Goal: Task Accomplishment & Management: Manage account settings

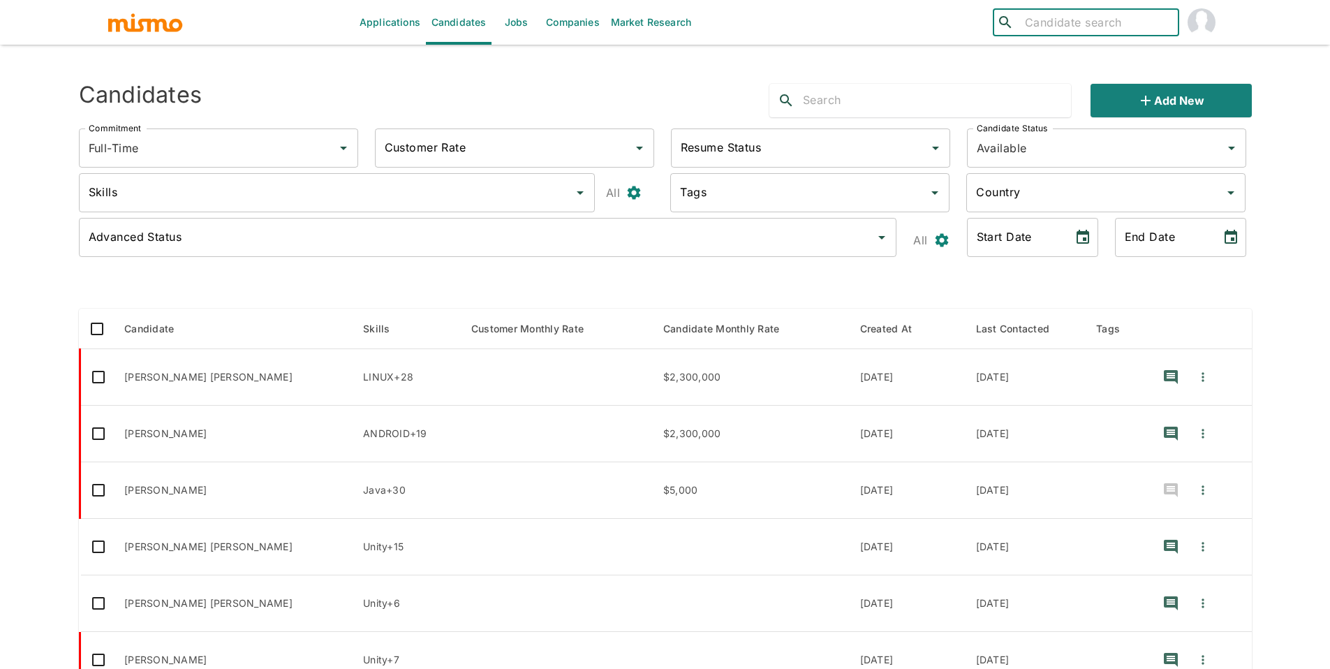
click at [522, 12] on link "Jobs" at bounding box center [516, 22] width 49 height 45
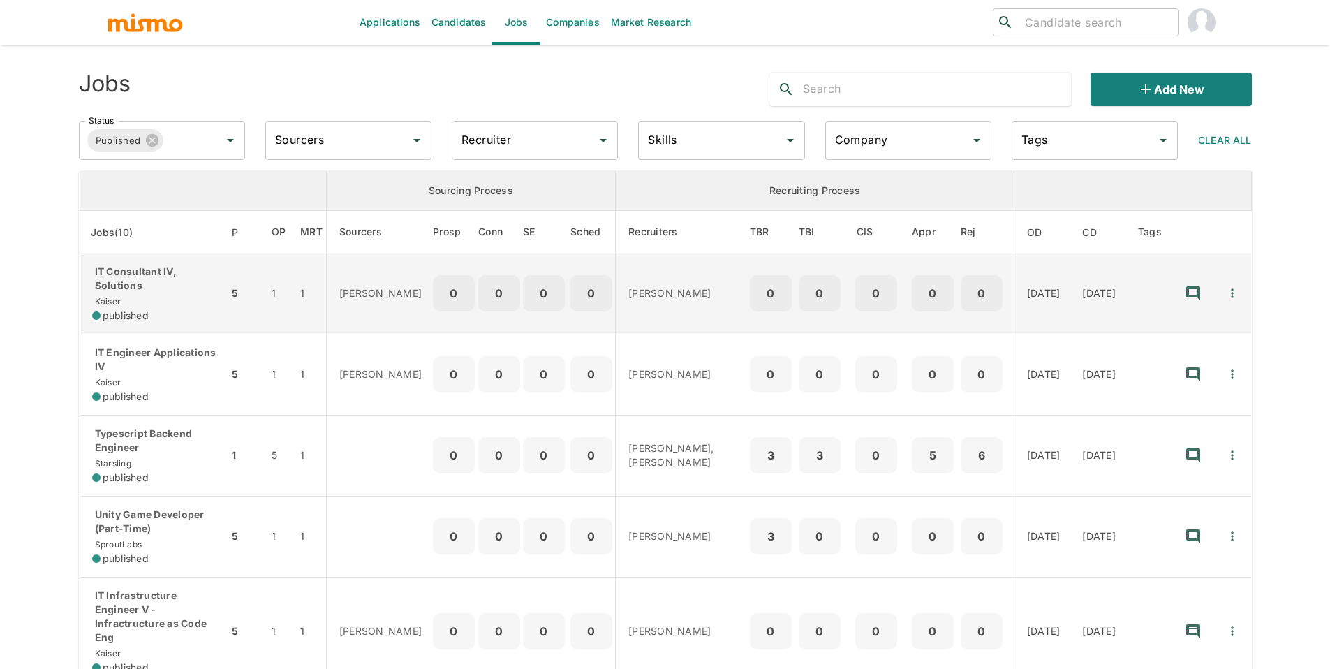
click at [130, 309] on span "published" at bounding box center [126, 316] width 46 height 14
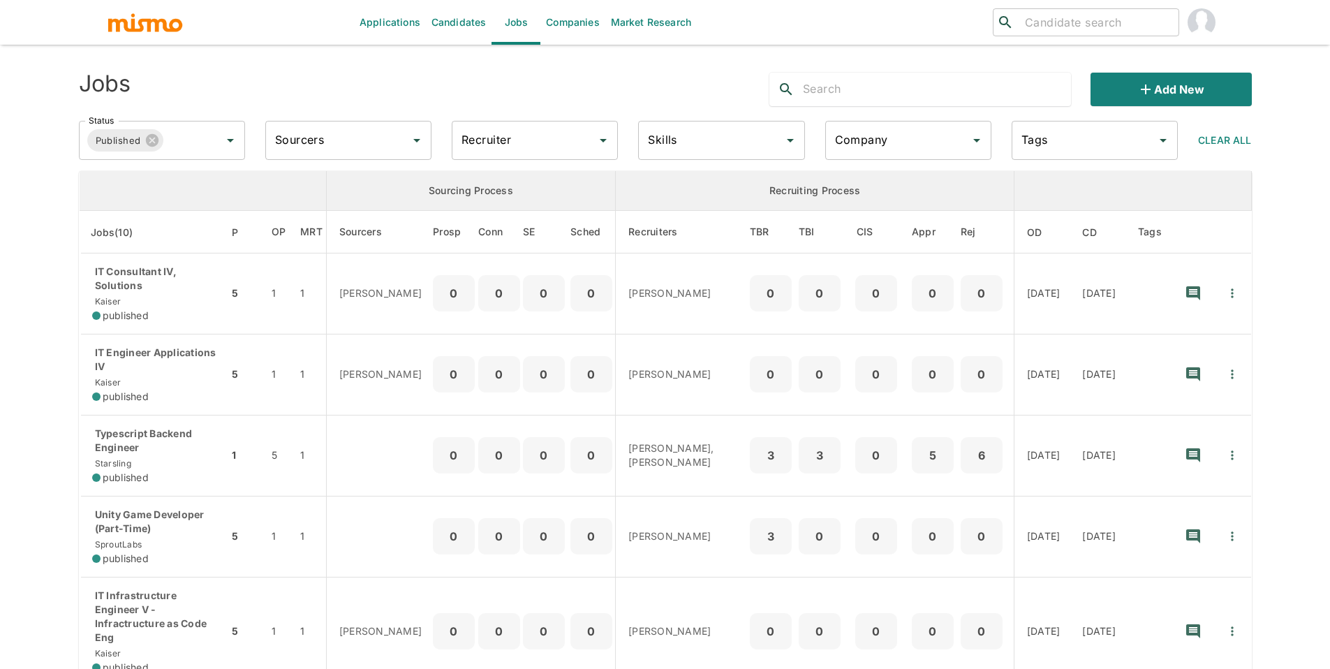
click at [570, 129] on input "Recruiter" at bounding box center [524, 140] width 133 height 27
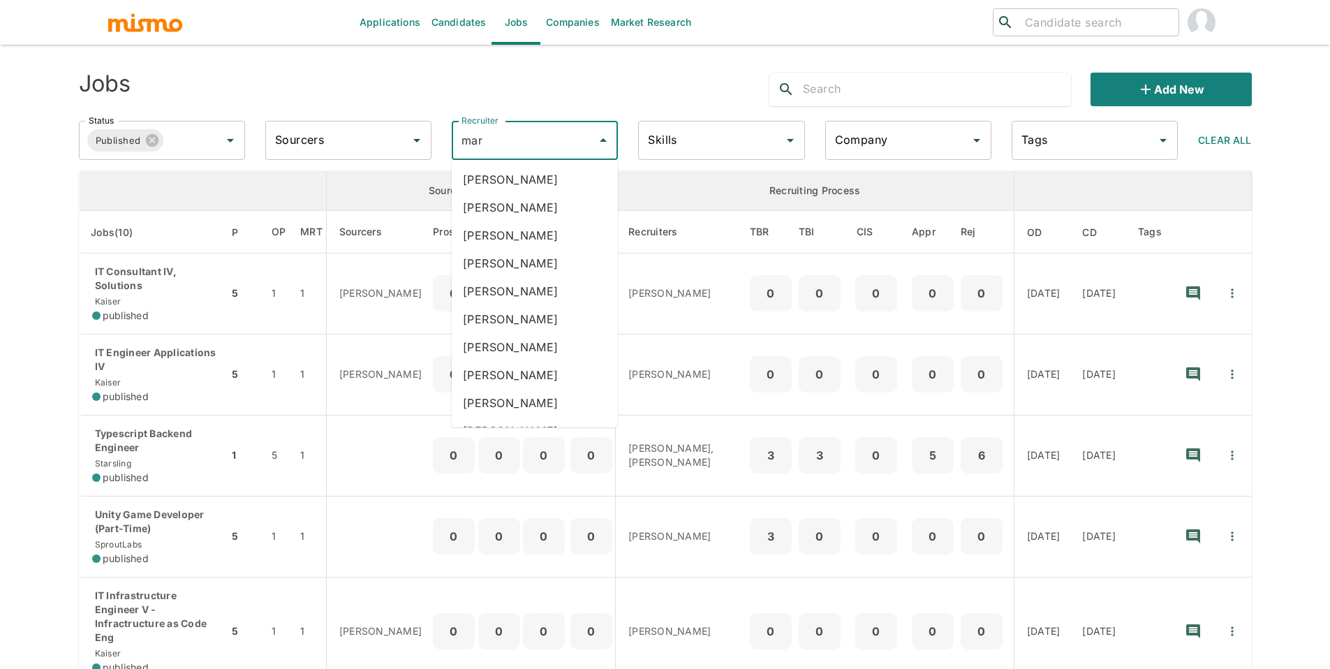
type input "mari"
click at [594, 233] on li "Maria Lujan Ciommo" at bounding box center [535, 235] width 166 height 28
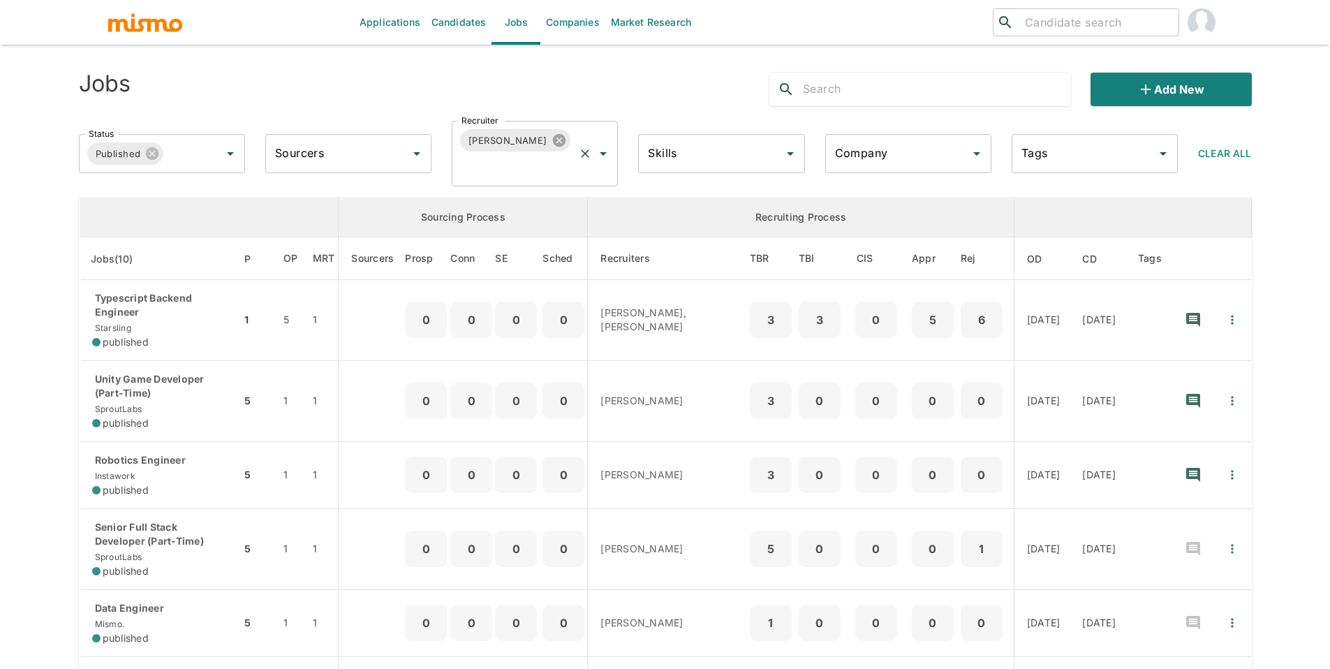
click at [559, 142] on icon at bounding box center [559, 140] width 13 height 13
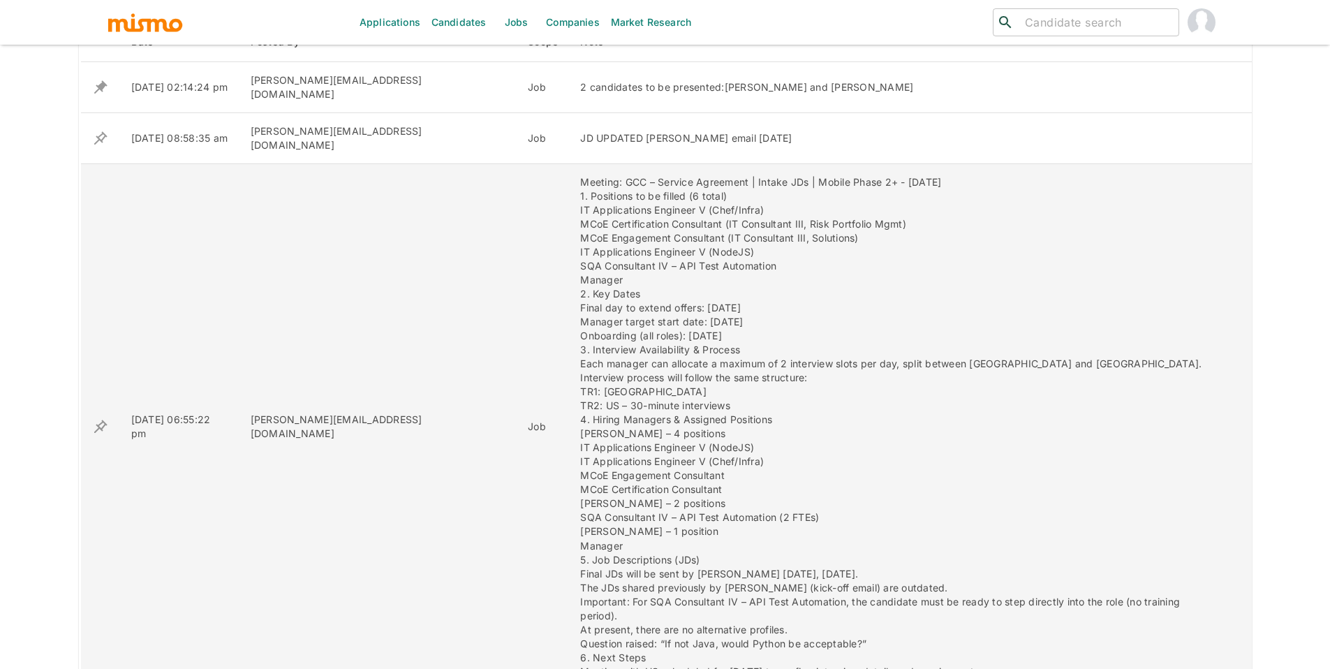
scroll to position [538, 0]
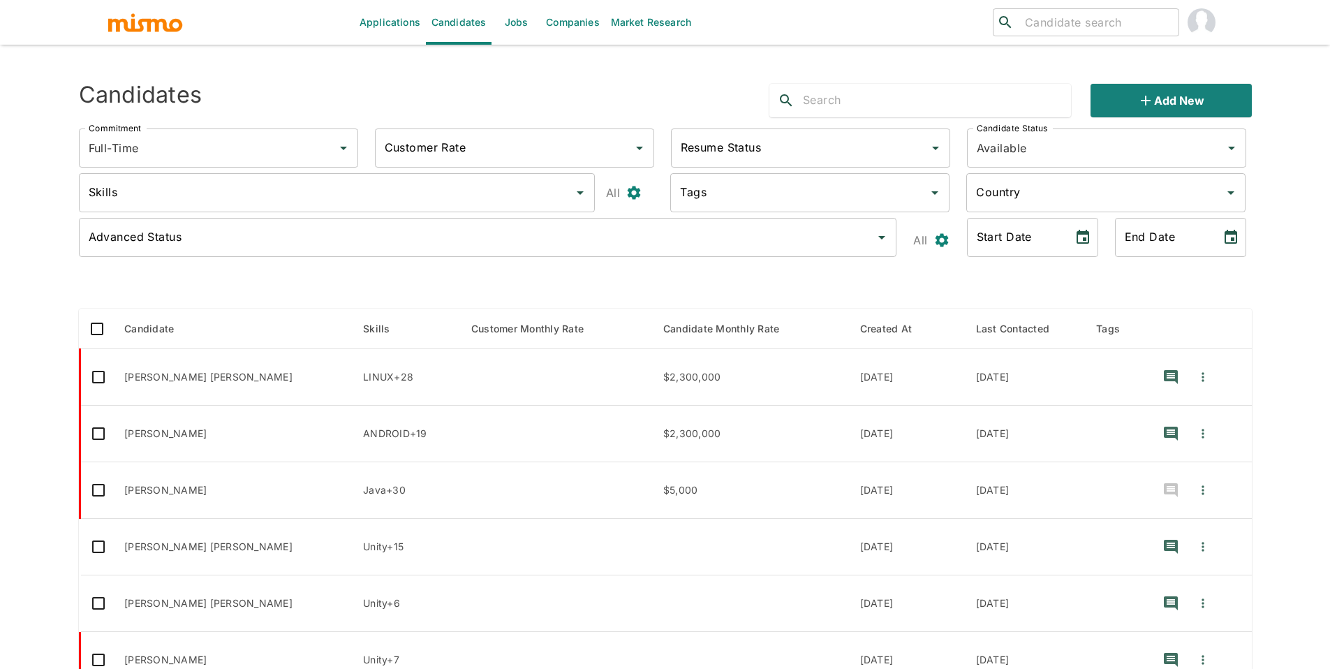
click at [522, 26] on link "Jobs" at bounding box center [516, 22] width 49 height 45
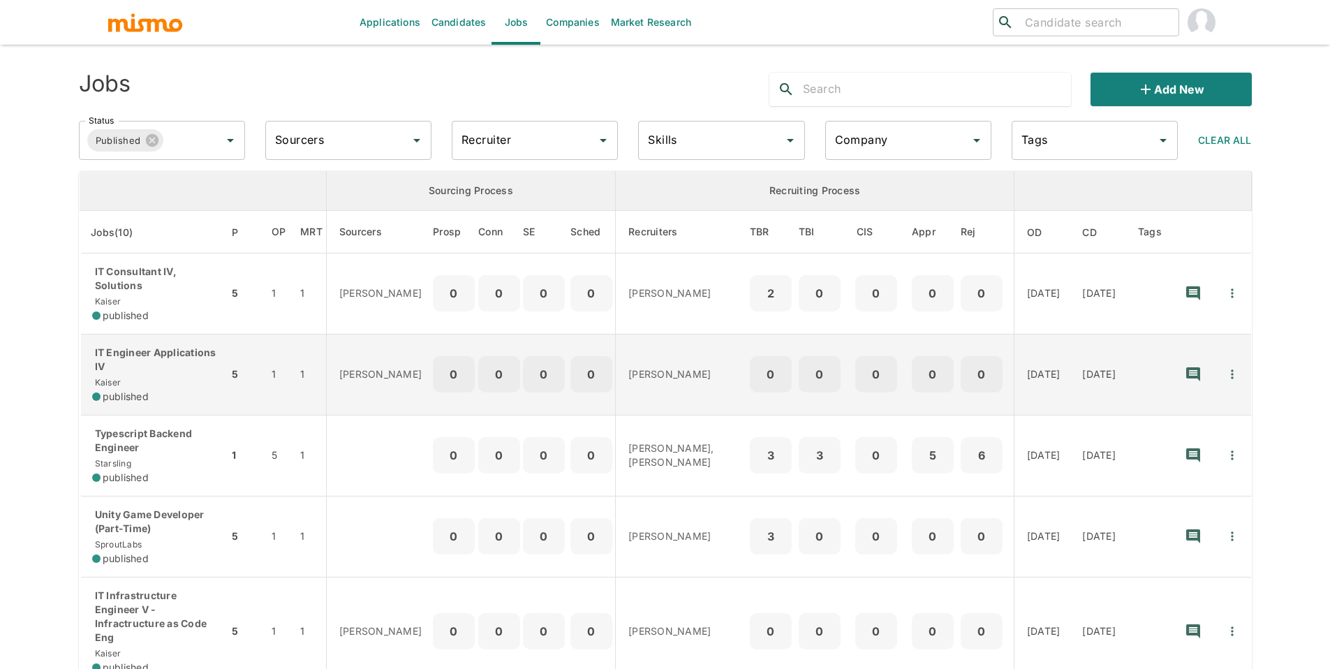
click at [159, 358] on p "IT Engineer Applications IV" at bounding box center [155, 360] width 126 height 28
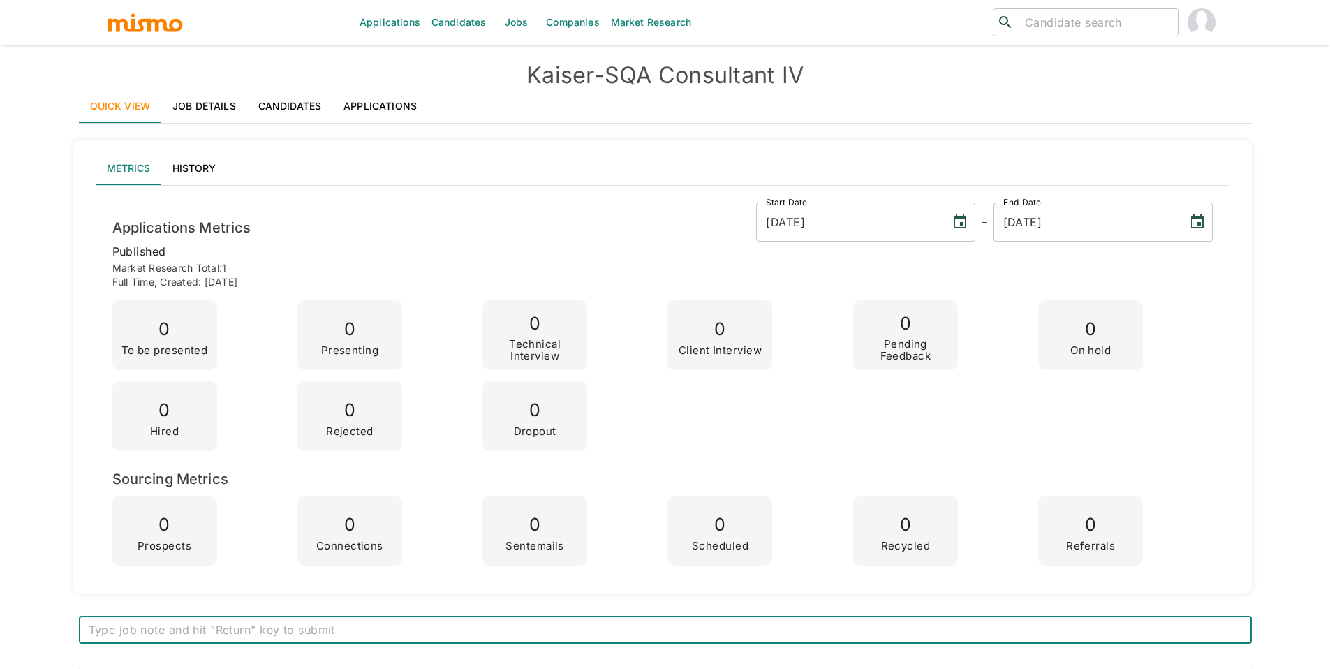
click at [202, 101] on link "Job Details" at bounding box center [204, 106] width 86 height 34
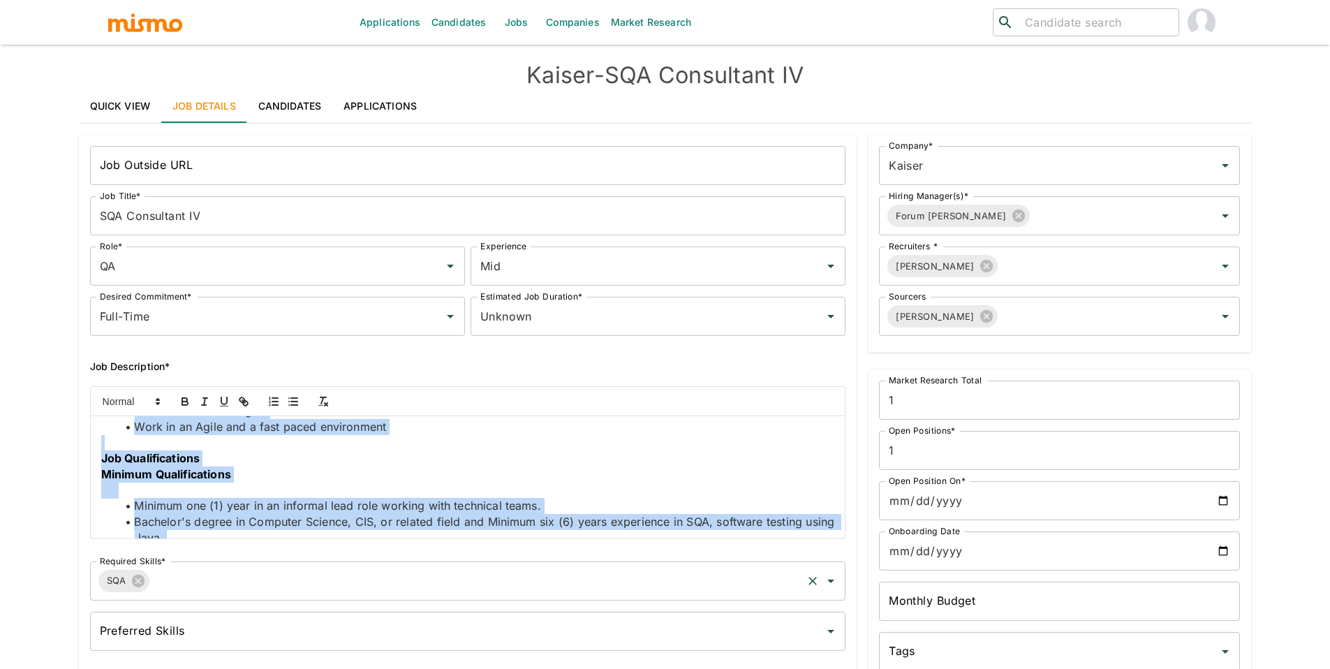
scroll to position [1037, 0]
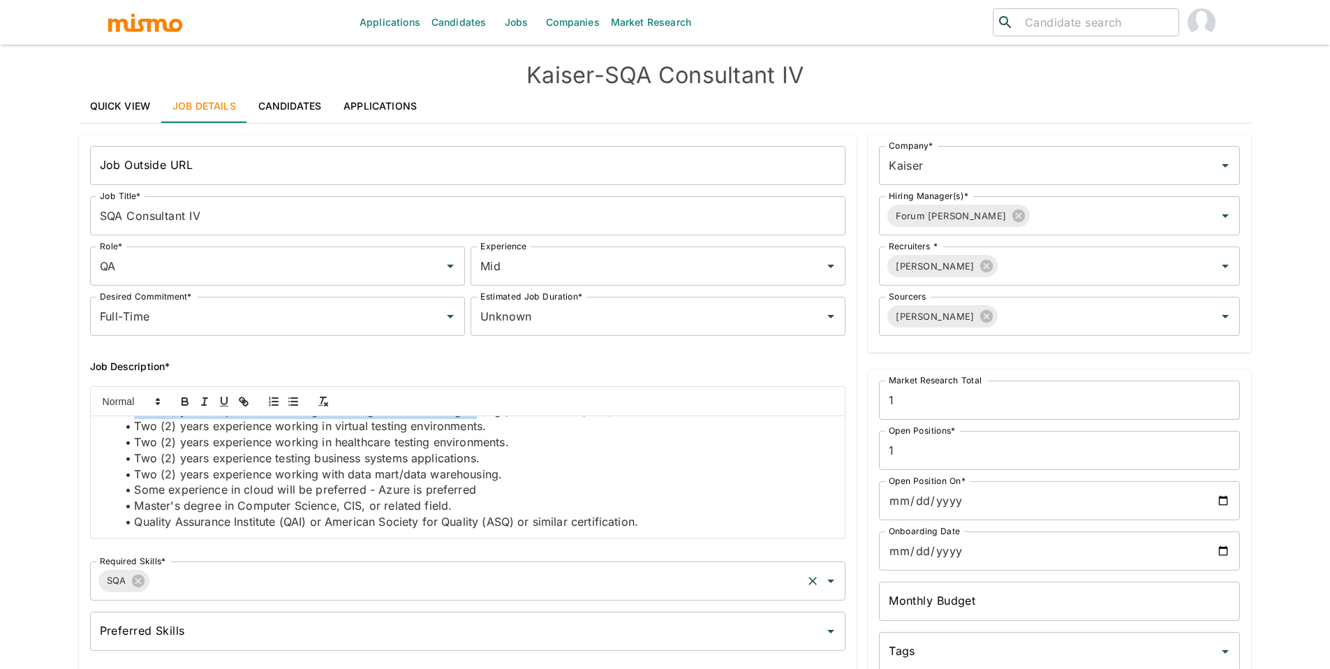
drag, startPoint x: 101, startPoint y: 432, endPoint x: 477, endPoint y: 591, distance: 407.8
click at [477, 591] on div "Job Outside URL Job Outside URL Job Title* SQA Consultant IV Job Title* Role* Q…" at bounding box center [463, 396] width 768 height 522
copy div "Job Summary This individual contributor is responsible for guiding and influenc…"
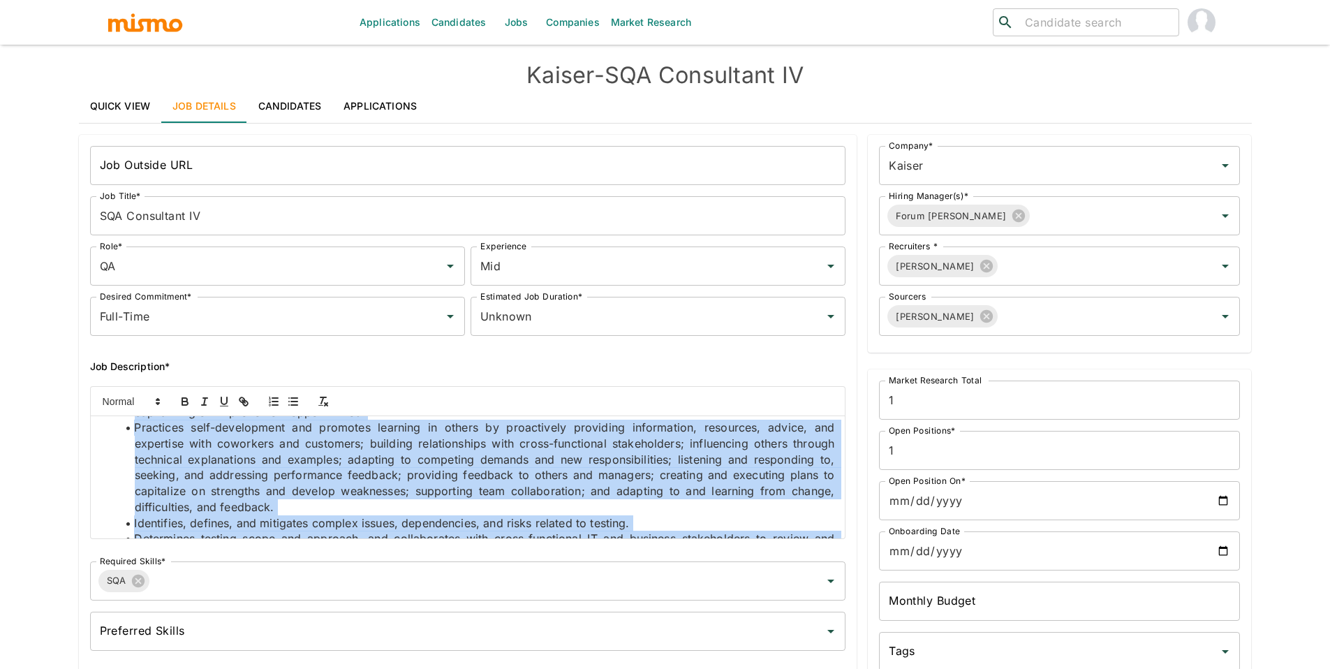
scroll to position [198, 0]
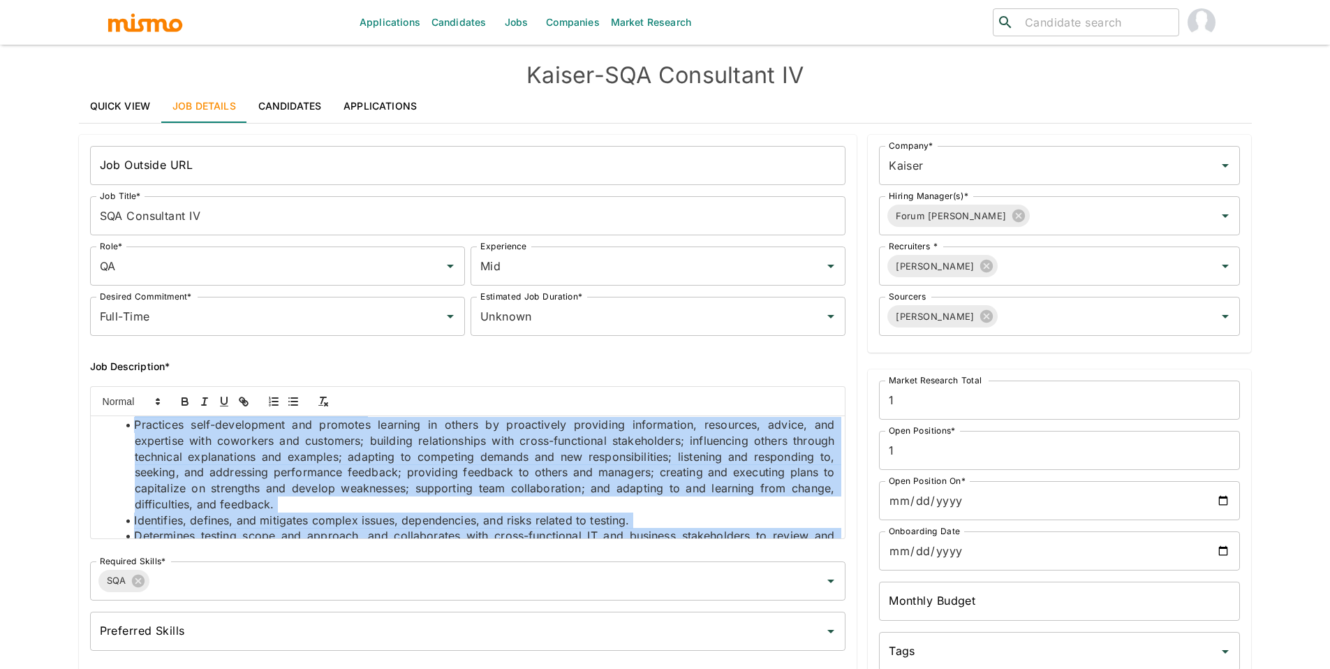
click at [755, 485] on span "Practices self-development and promotes learning in others by proactively provi…" at bounding box center [486, 465] width 704 height 94
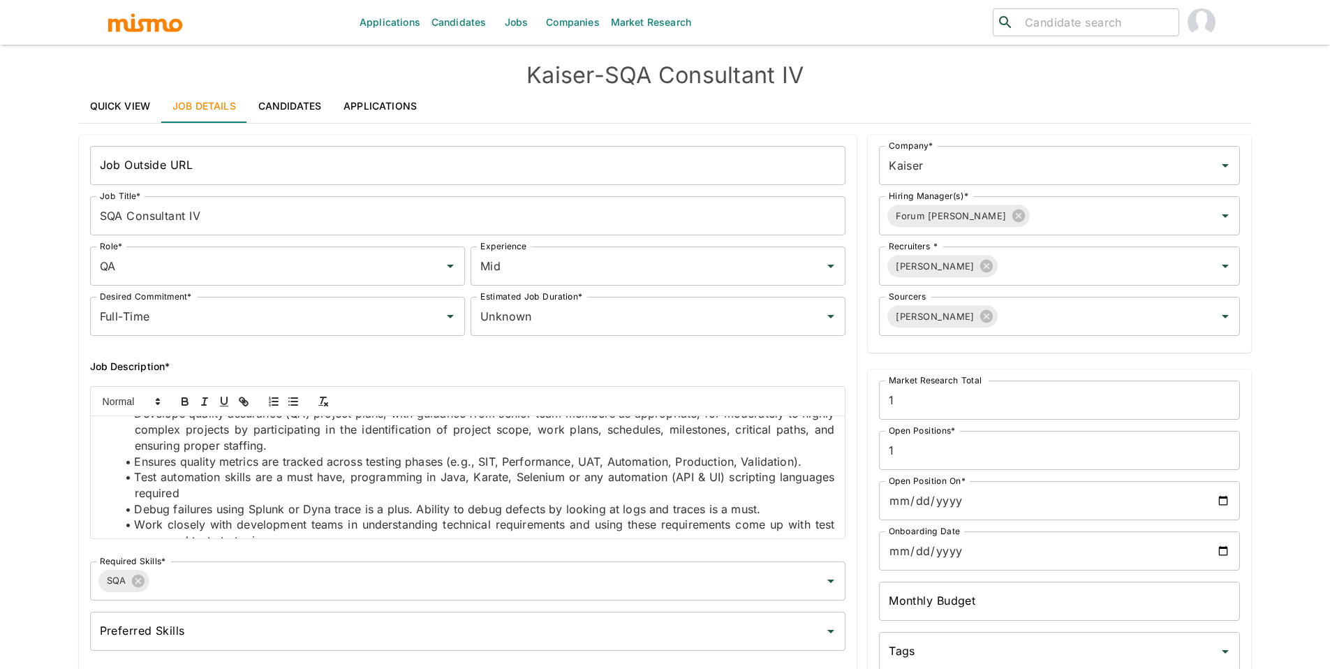
scroll to position [812, 0]
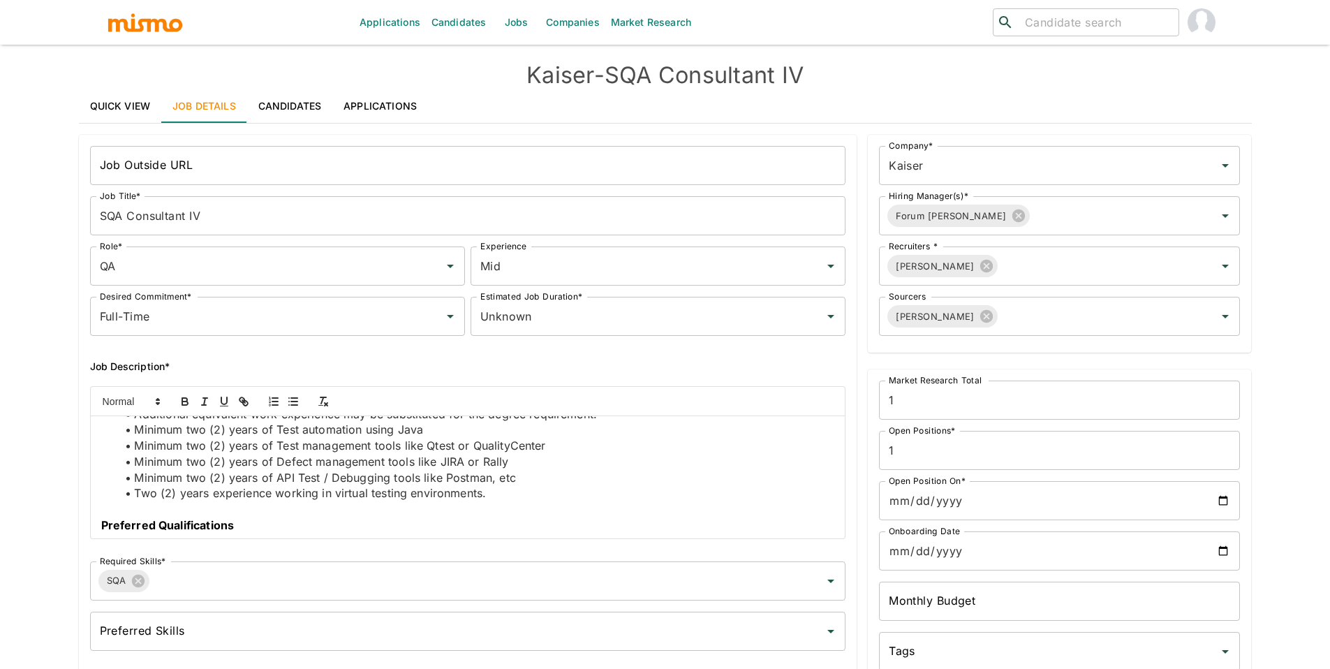
click at [140, 105] on link "Quick View" at bounding box center [120, 106] width 83 height 34
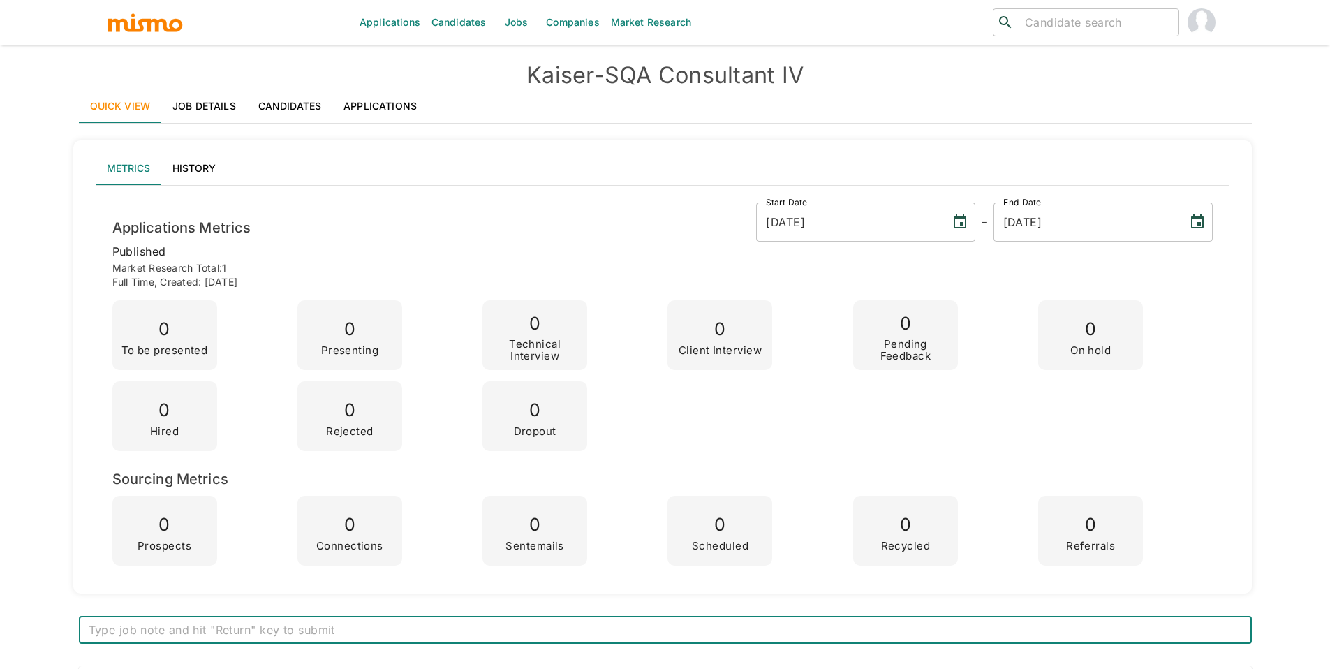
click at [212, 82] on h4 "[PERSON_NAME] - SQA Consultant IV" at bounding box center [665, 75] width 1173 height 28
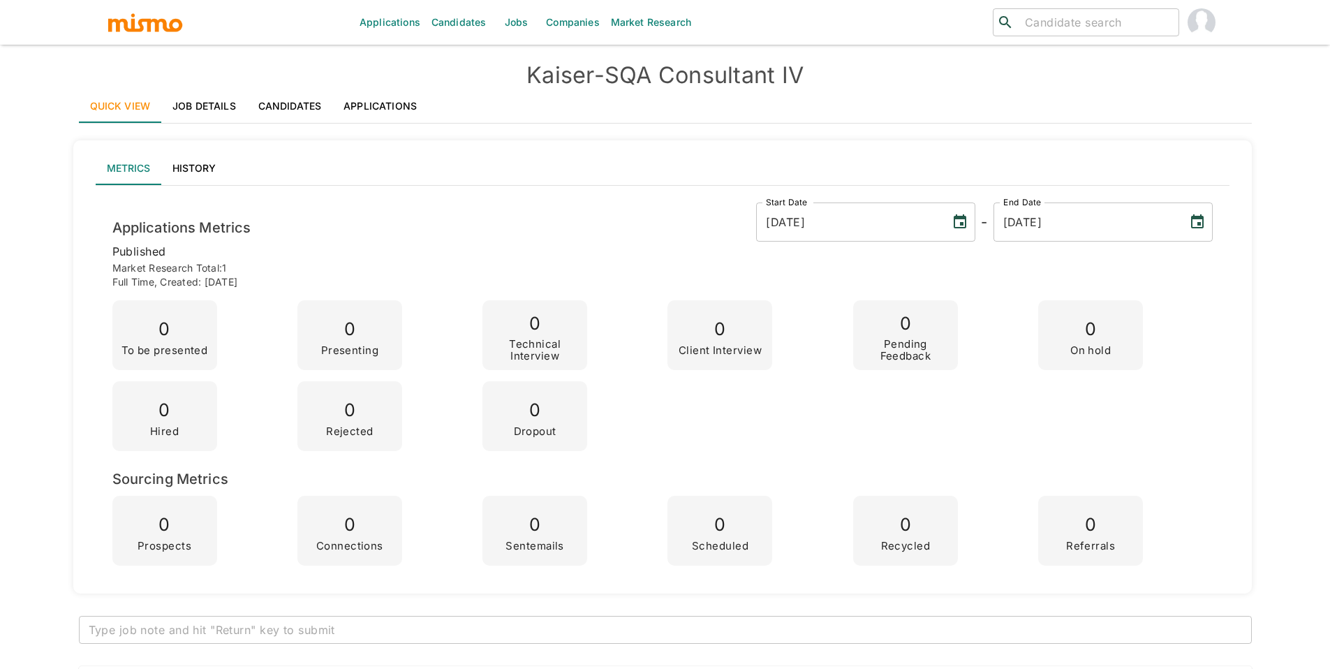
click at [212, 97] on link "Job Details" at bounding box center [204, 106] width 86 height 34
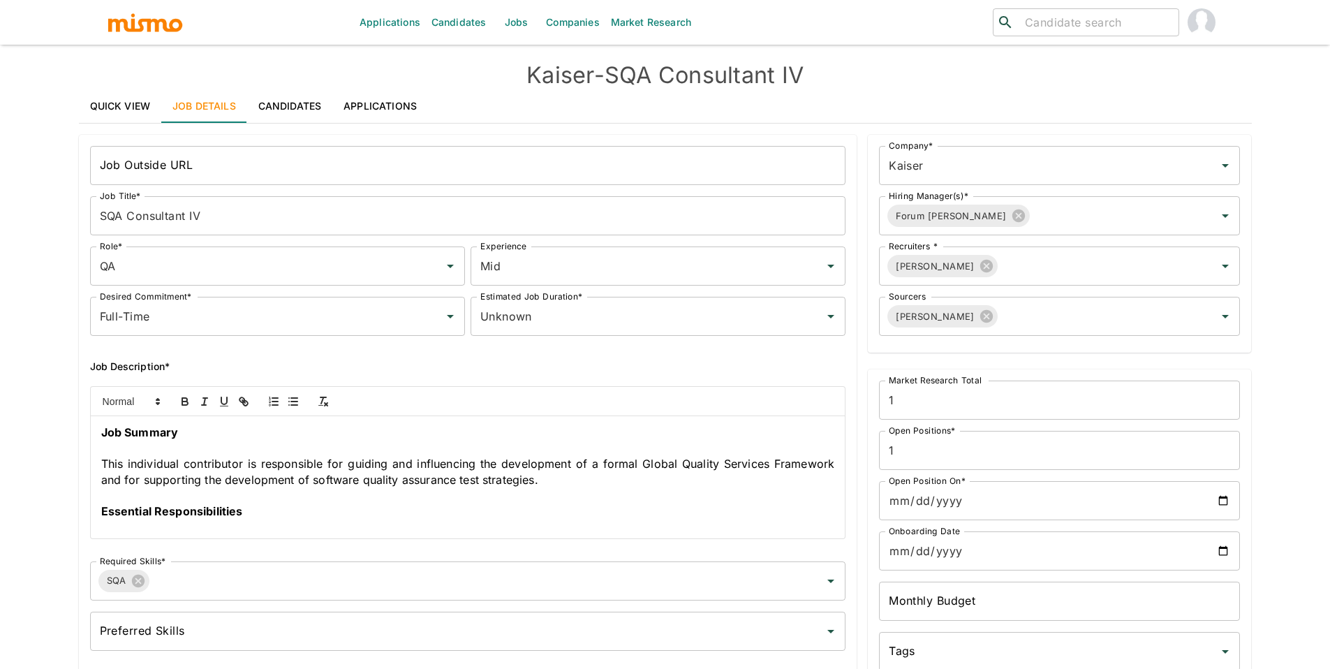
click at [246, 219] on input "SQA Consultant IV" at bounding box center [468, 215] width 756 height 39
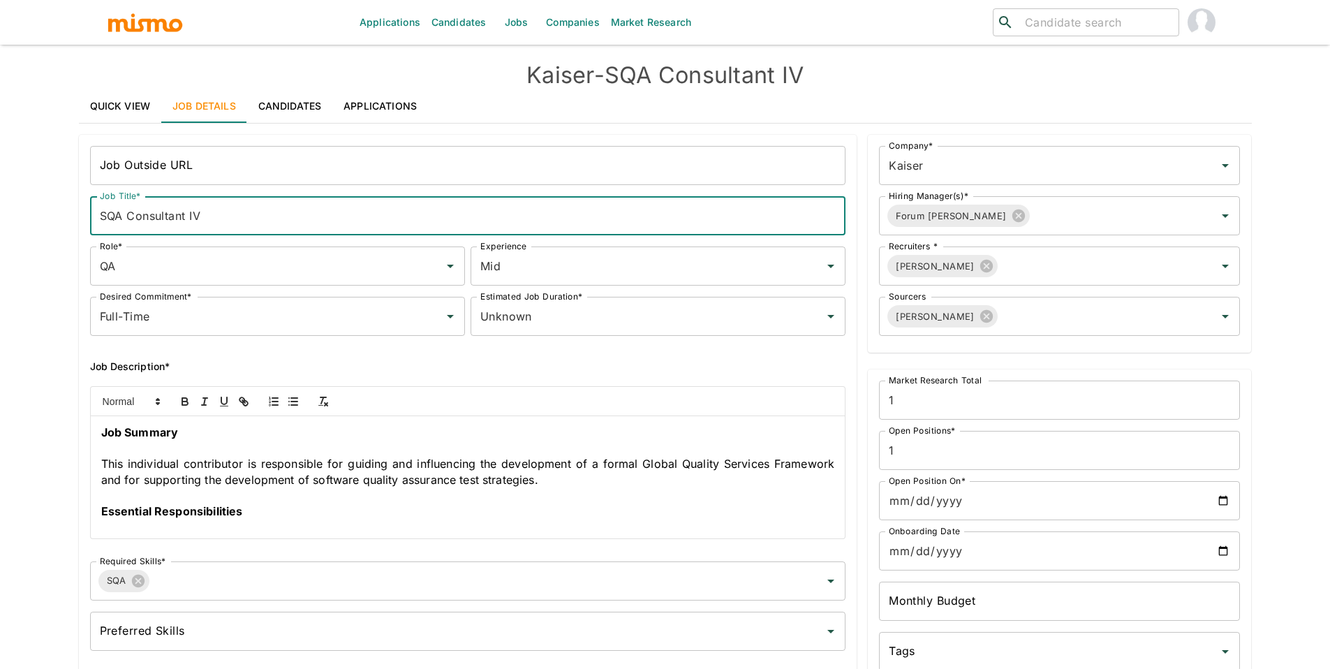
click at [246, 219] on input "SQA Consultant IV" at bounding box center [468, 215] width 756 height 39
click at [368, 205] on input "SQA Consultant IV AP T" at bounding box center [468, 215] width 756 height 39
click at [367, 213] on input "SQA Consultant IV AP T" at bounding box center [468, 215] width 756 height 39
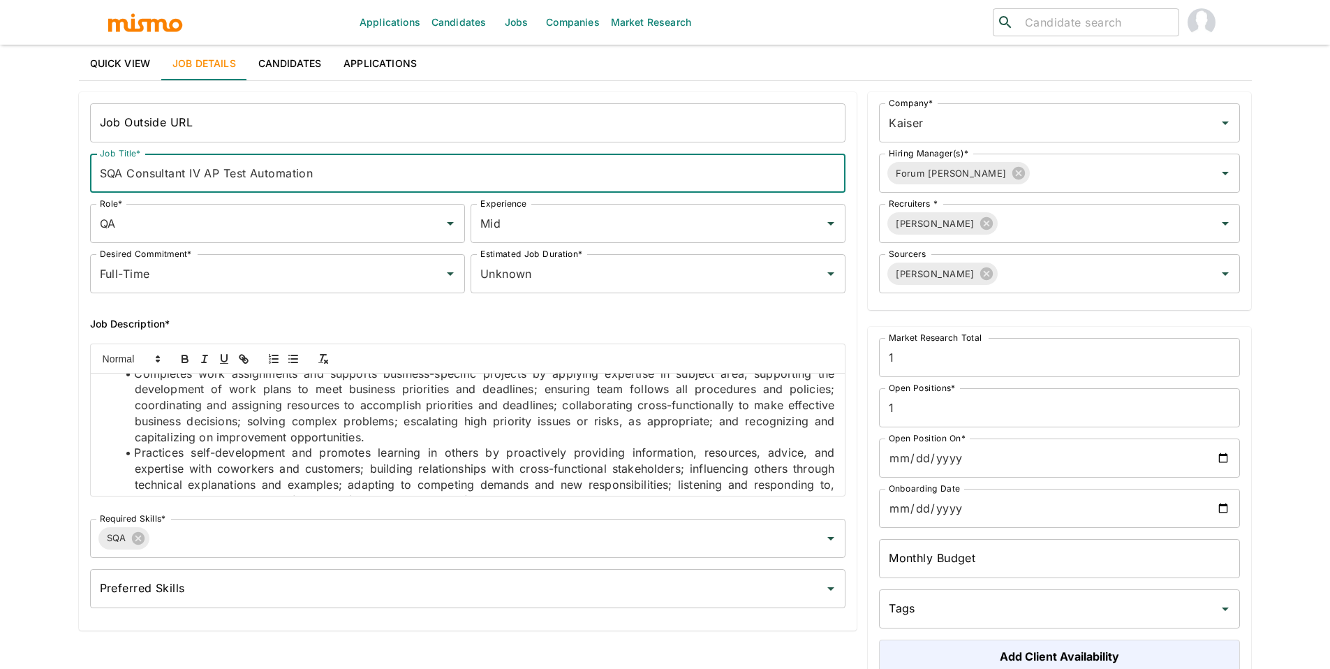
scroll to position [253, 0]
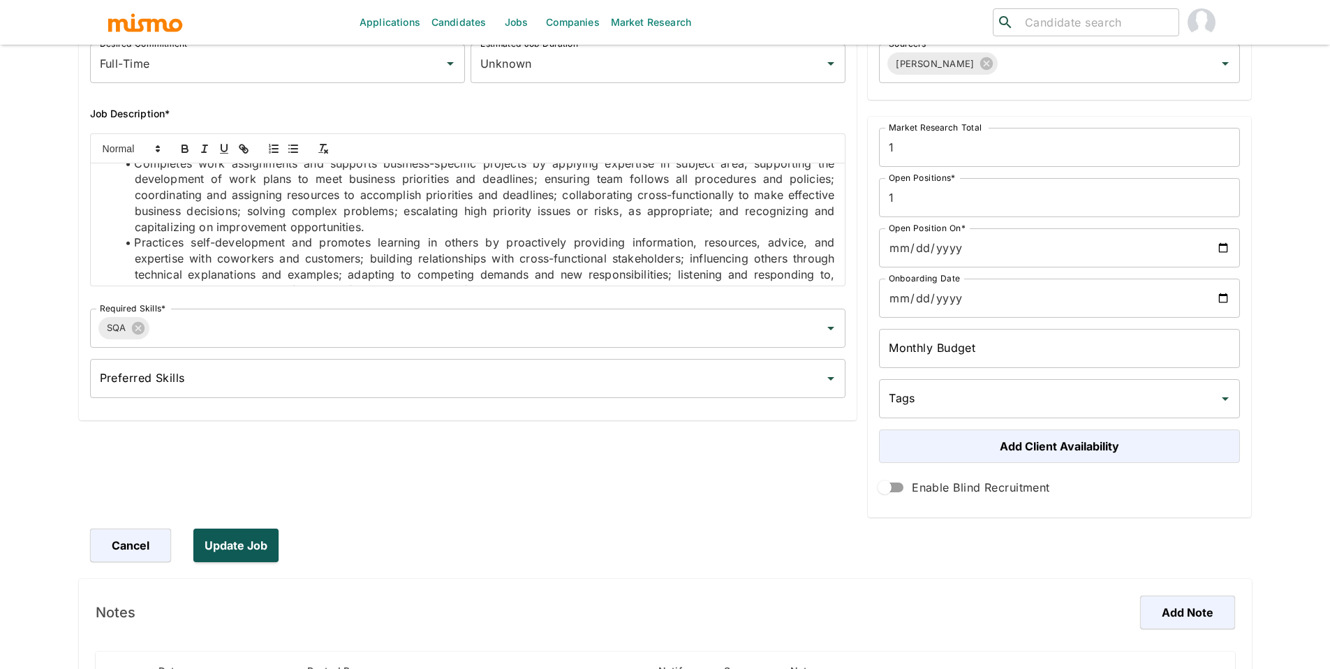
type input "SQA Consultant IV AP Test Automation"
click at [219, 537] on button "Update Job" at bounding box center [238, 546] width 91 height 34
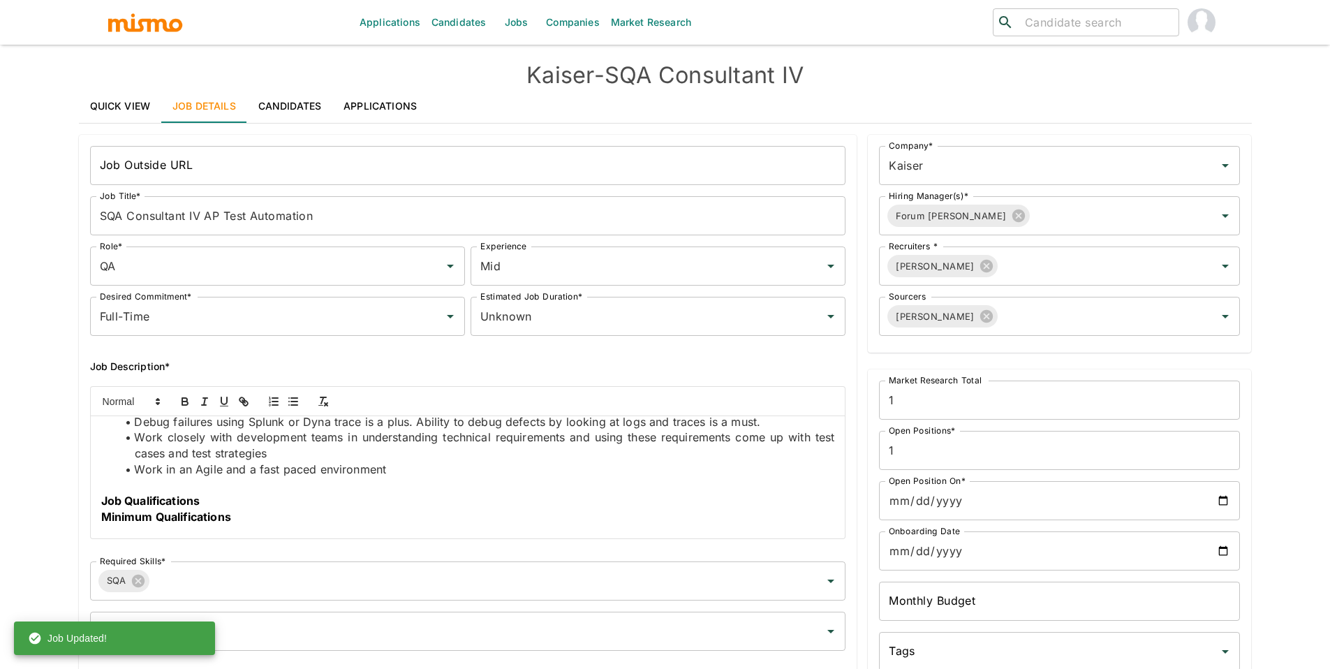
scroll to position [630, 0]
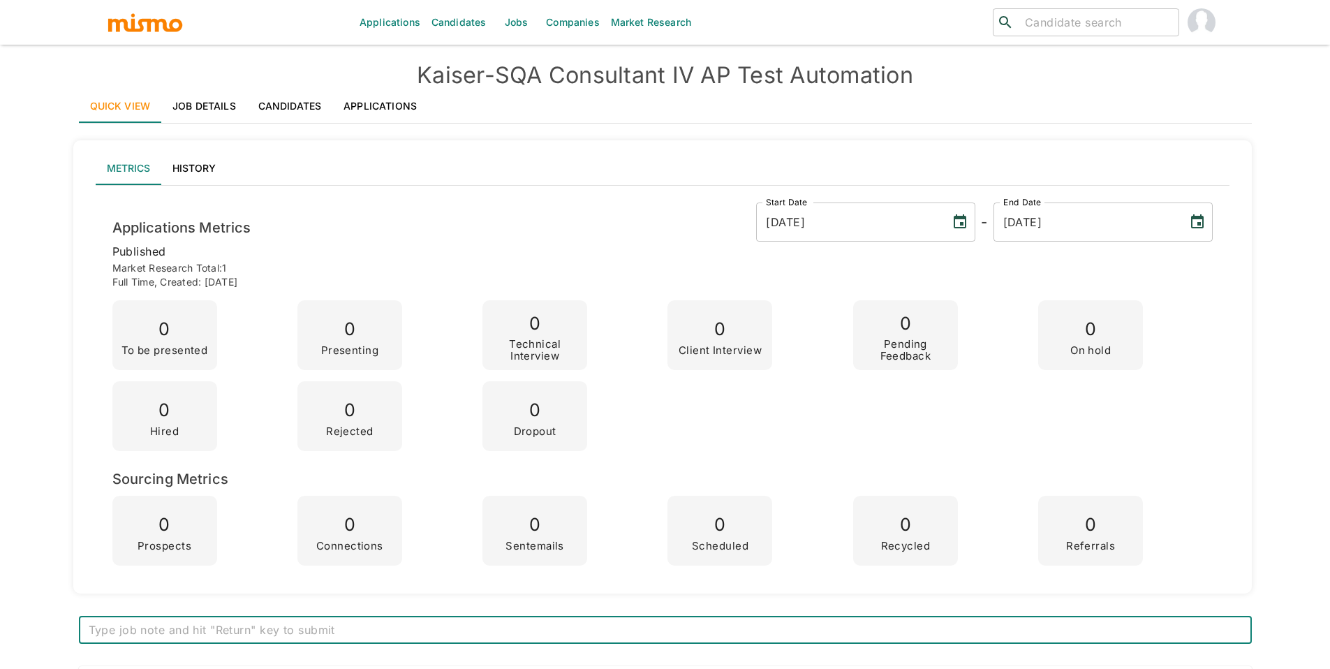
click at [210, 103] on link "Job Details" at bounding box center [204, 106] width 86 height 34
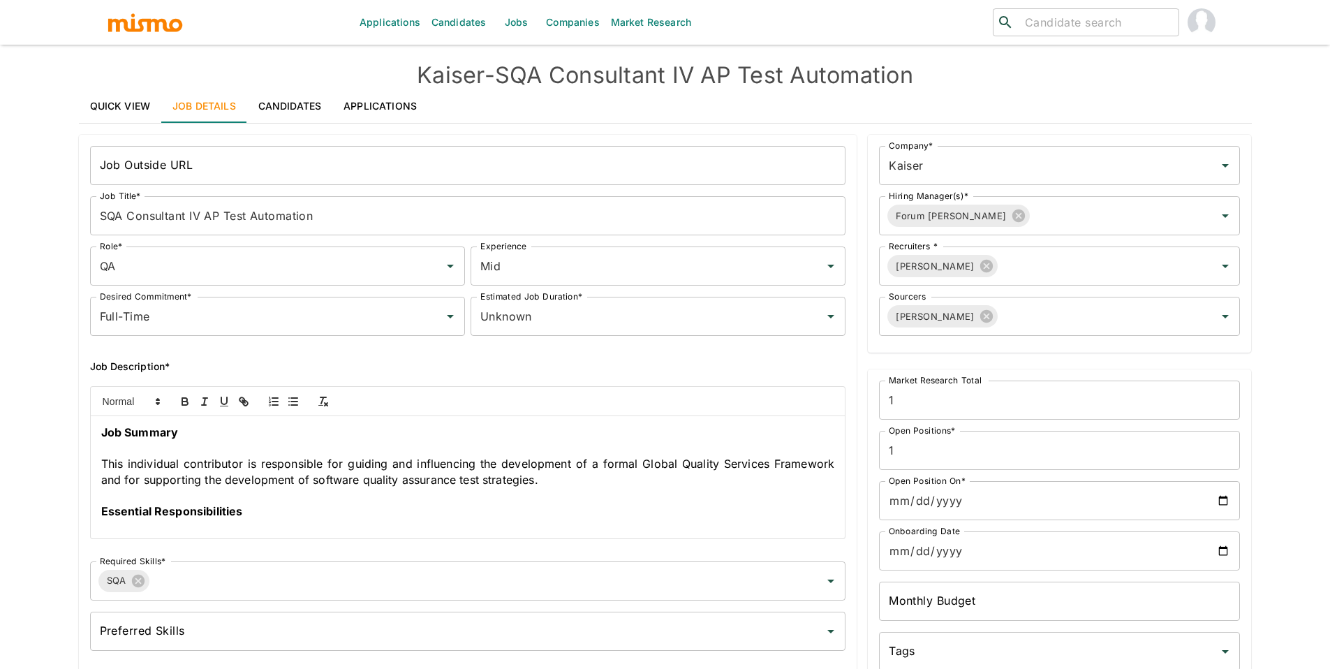
click at [219, 216] on input "SQA Consultant IV AP Test Automation" at bounding box center [468, 215] width 756 height 39
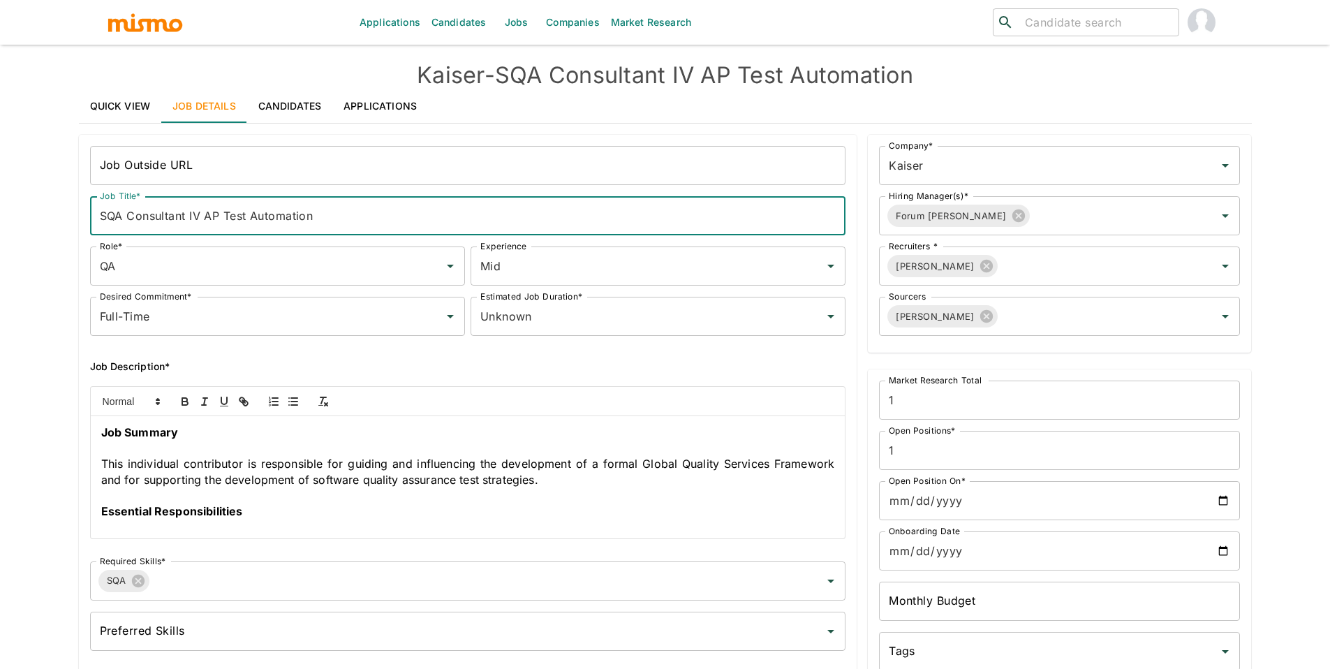
click at [221, 214] on input "SQA Consultant IV AP Test Automation" at bounding box center [468, 215] width 756 height 39
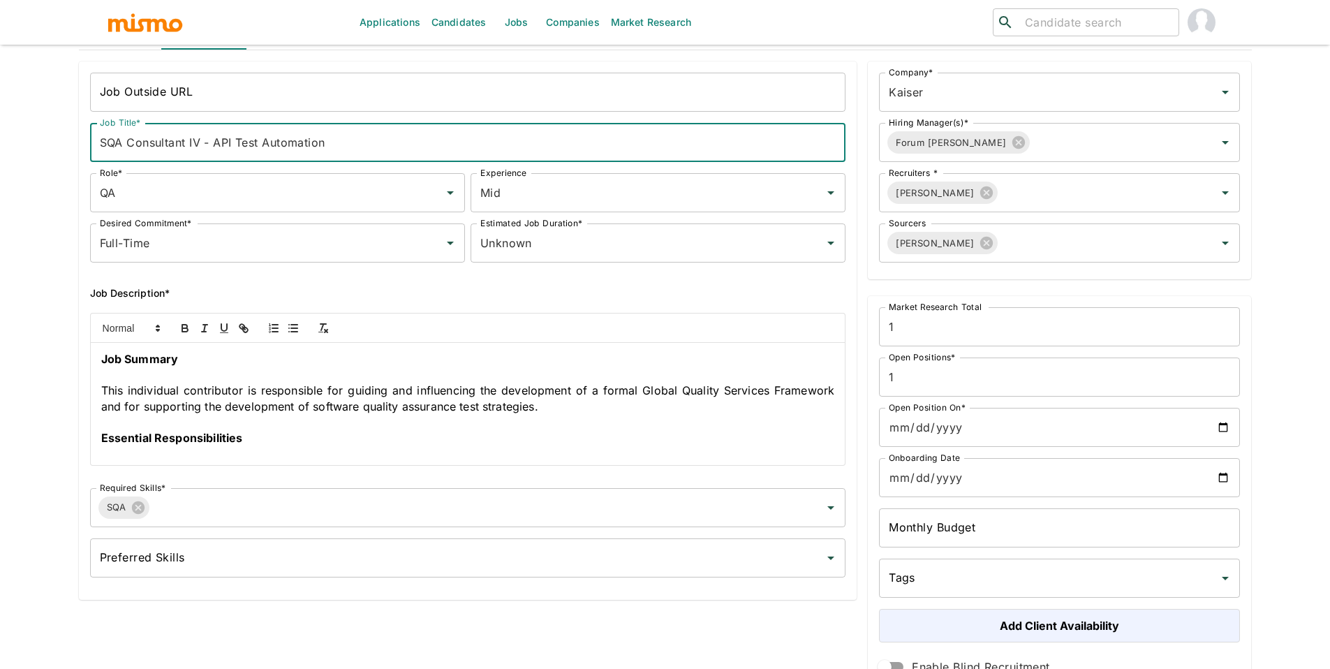
scroll to position [132, 0]
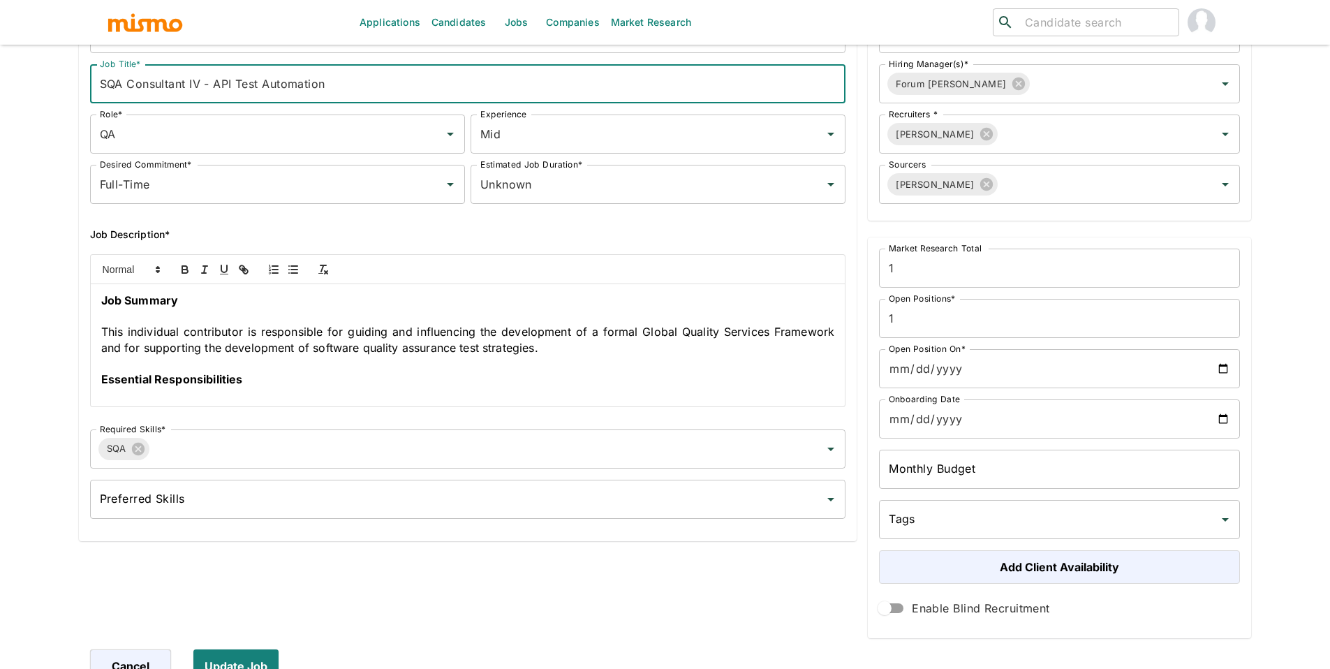
click at [261, 80] on input "SQA Consultant IV - API Test Automation" at bounding box center [468, 83] width 756 height 39
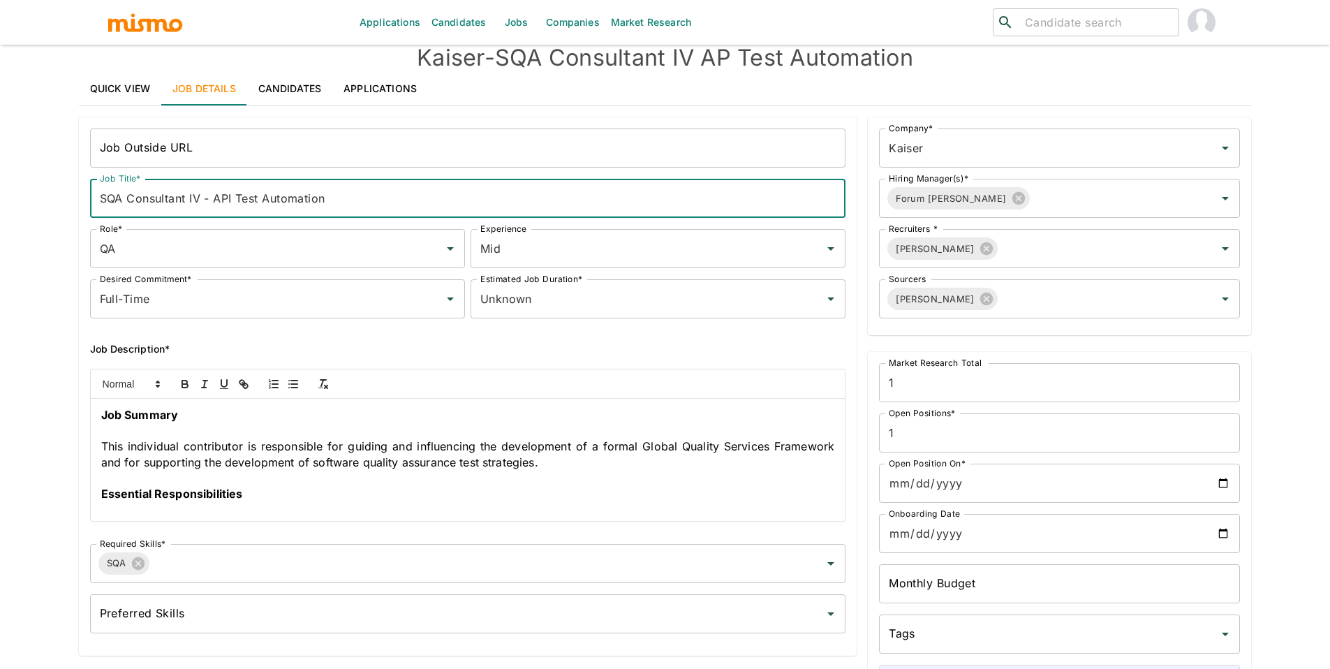
scroll to position [9, 0]
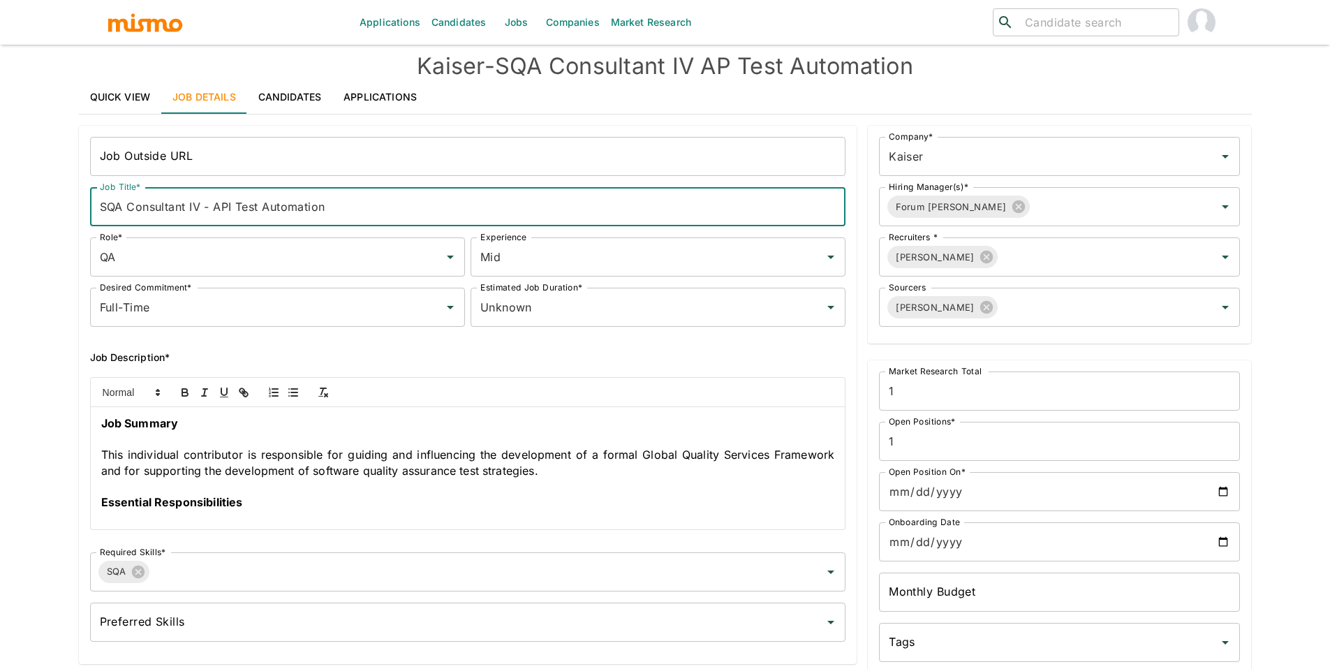
type input "SQA Consultant IV - API Test Automation"
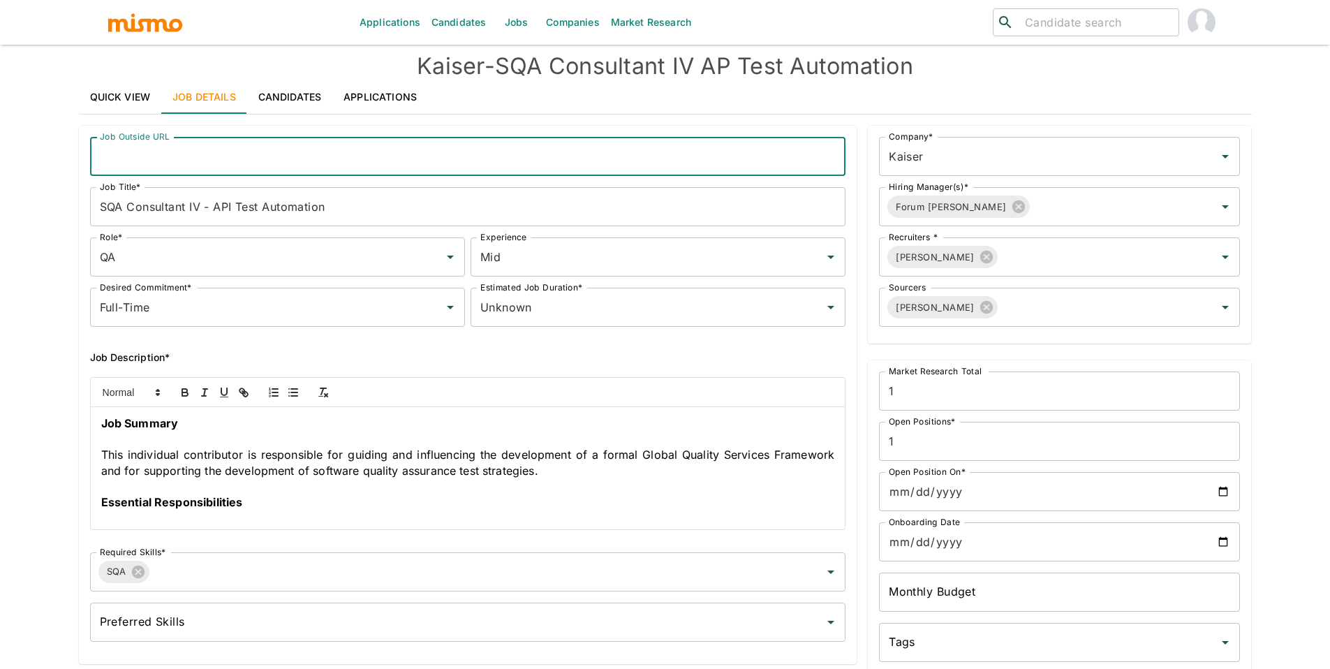
click at [256, 156] on input "Job Outside URL" at bounding box center [468, 156] width 756 height 39
paste input "SQA Consultant IV - API Test Automation"
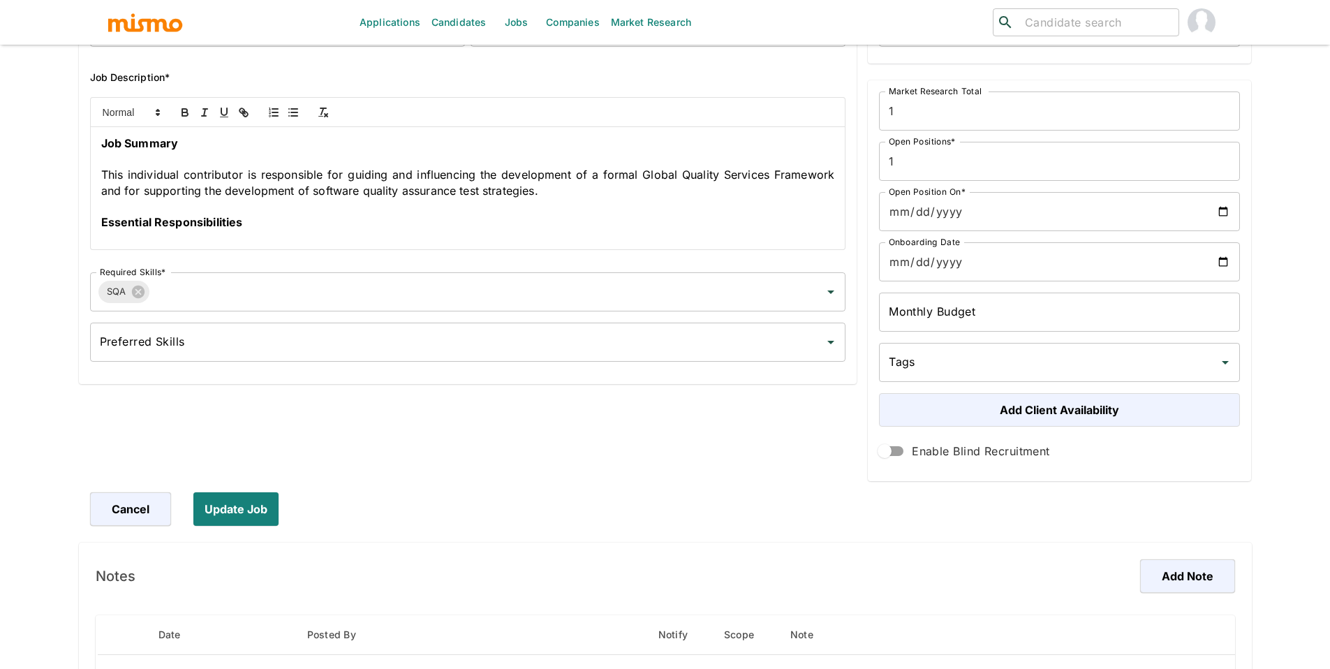
scroll to position [291, 0]
type input "SQA Consultant IV - API Test Automation"
click at [241, 518] on button "Update Job" at bounding box center [238, 507] width 91 height 34
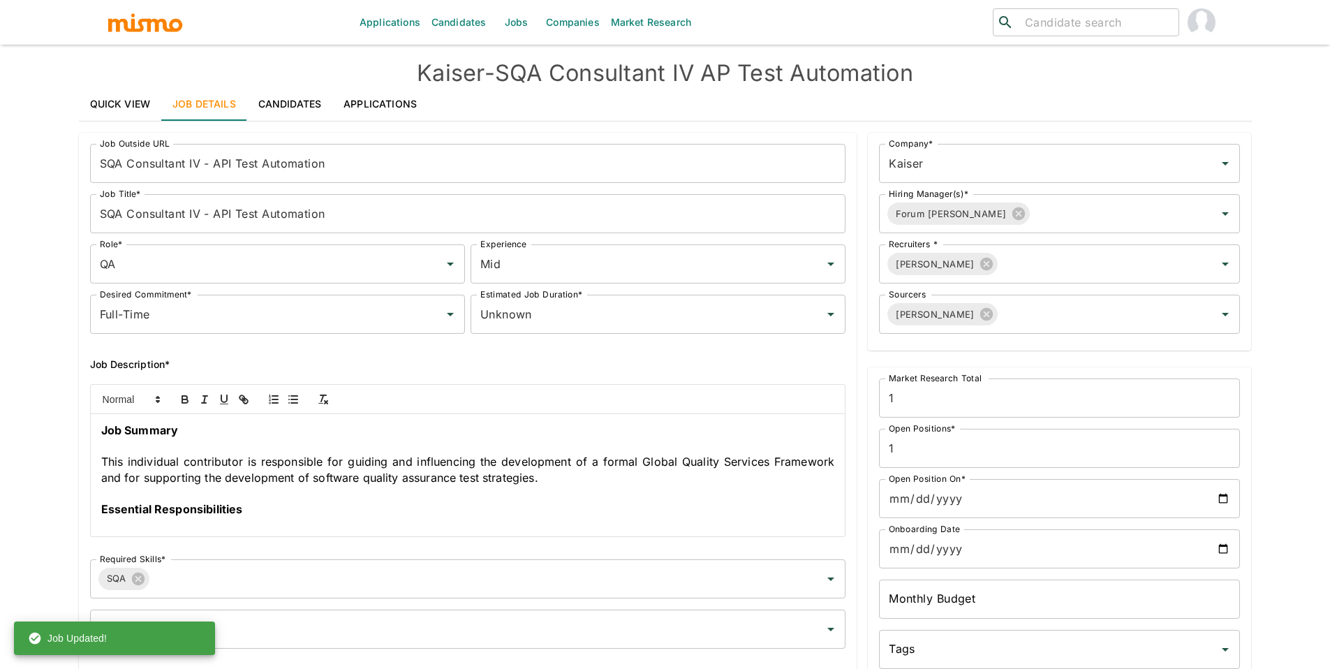
scroll to position [0, 0]
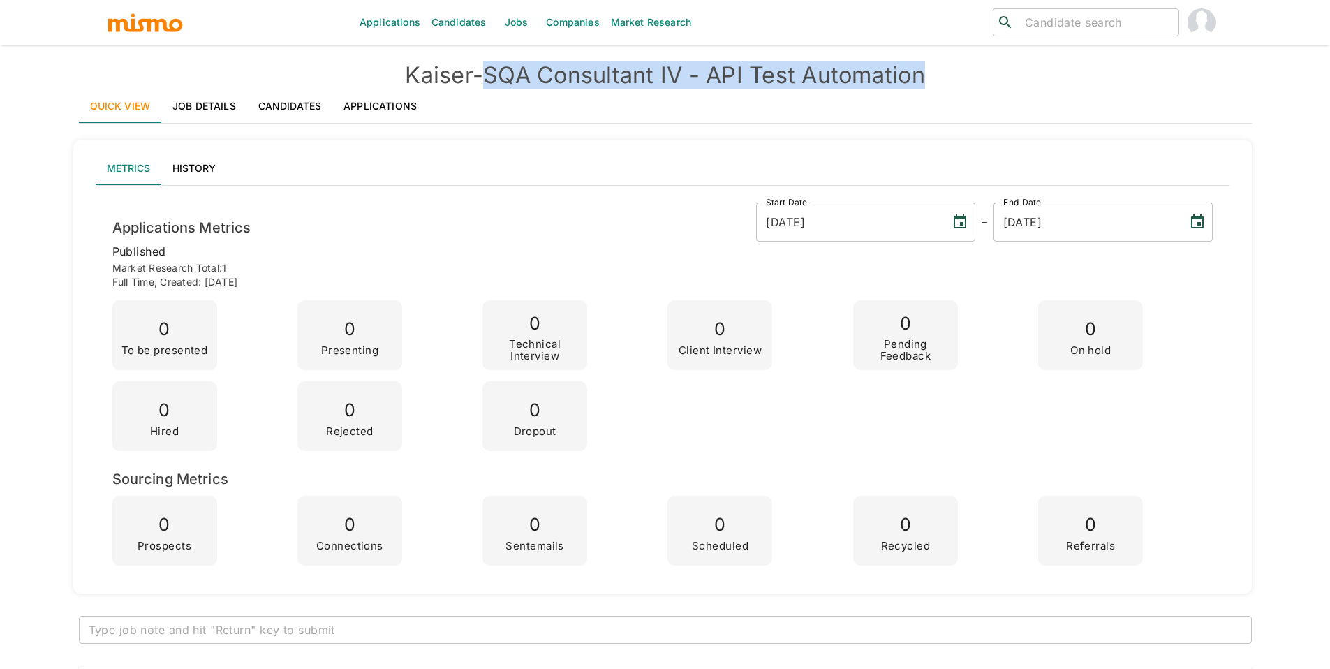
drag, startPoint x: 494, startPoint y: 73, endPoint x: 931, endPoint y: 66, distance: 436.6
click at [931, 66] on h4 "[PERSON_NAME] - SQA Consultant IV - API Test Automation" at bounding box center [665, 75] width 1173 height 28
copy h4 "SQA Consultant IV - API Test Automation"
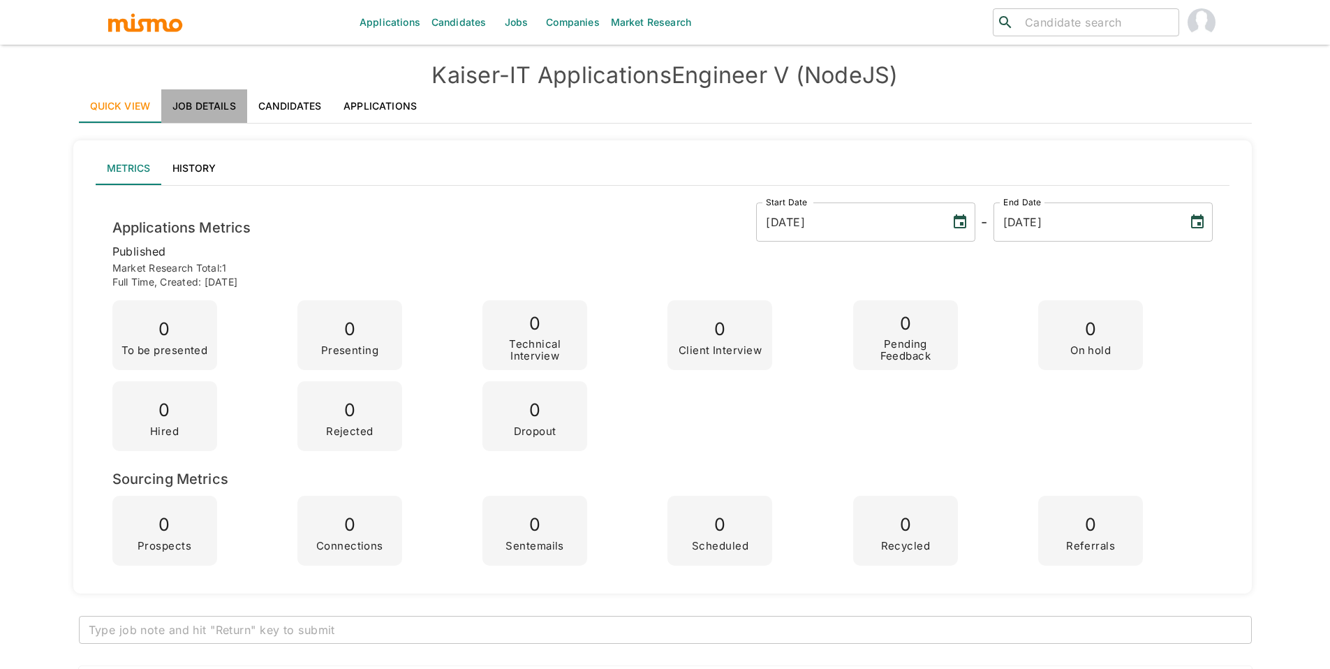
click at [224, 103] on link "Job Details" at bounding box center [204, 106] width 86 height 34
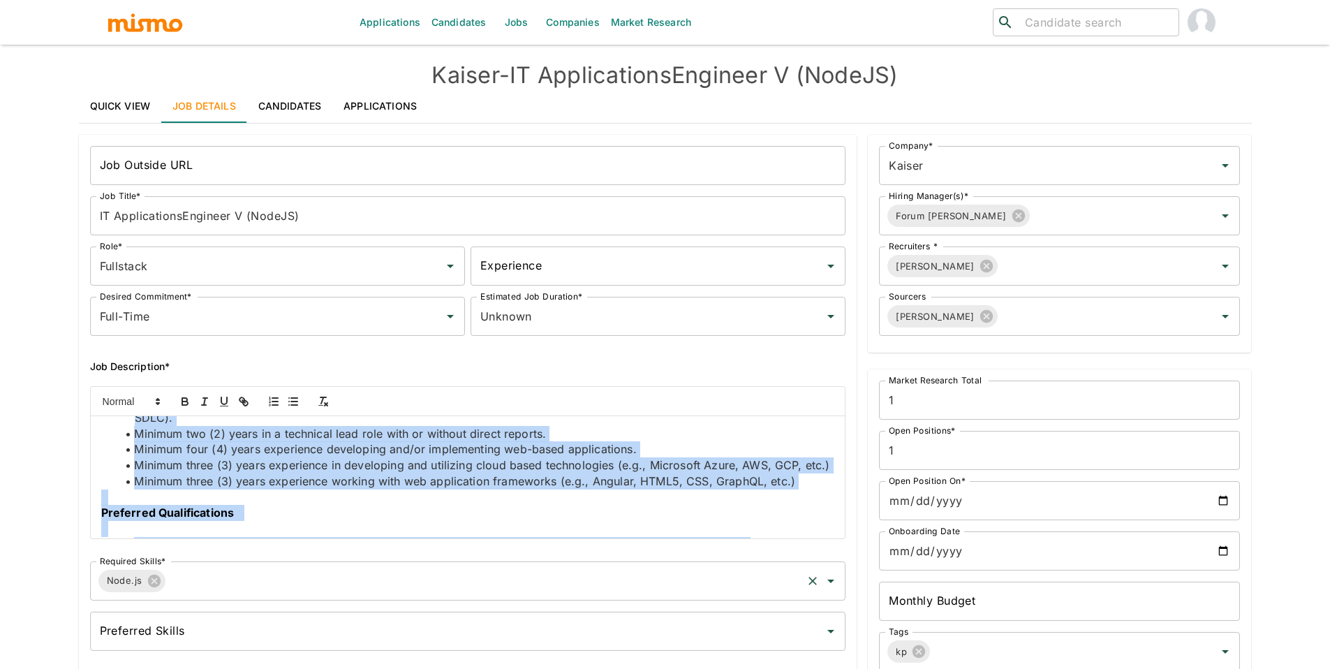
scroll to position [926, 0]
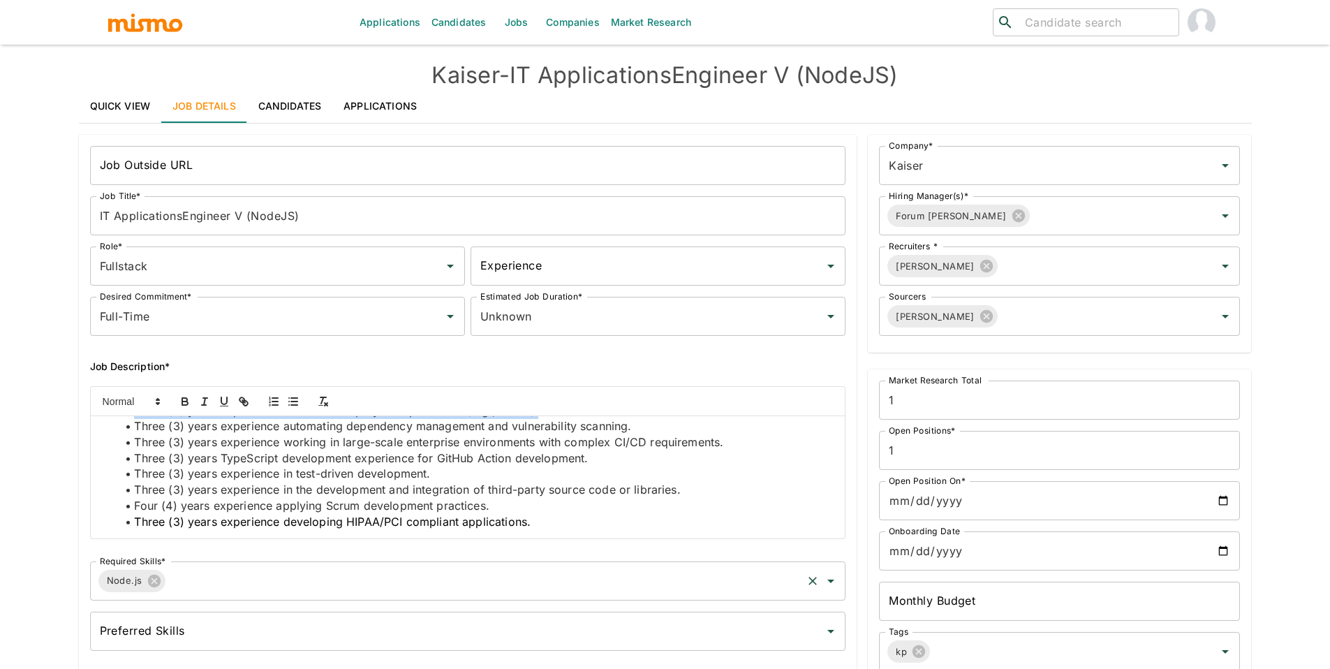
drag, startPoint x: 95, startPoint y: 437, endPoint x: 623, endPoint y: 576, distance: 546.2
click at [623, 576] on div "Job Outside URL Job Outside URL Job Title* IT ApplicationsEngineer V (NodeJS) J…" at bounding box center [463, 396] width 768 height 522
copy div "Job Summary The Senior Node.js Developer will design, build, and maintain high-…"
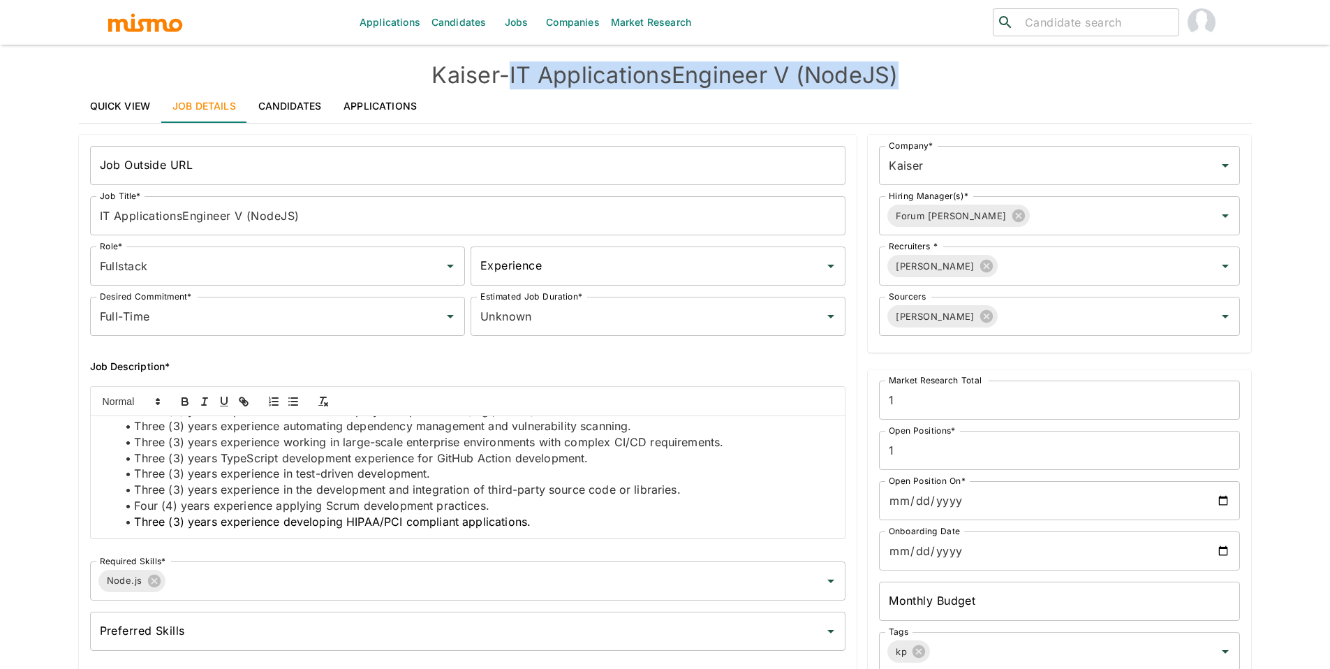
drag, startPoint x: 517, startPoint y: 68, endPoint x: 930, endPoint y: 78, distance: 413.6
click at [929, 79] on h4 "Kaiser - IT ApplicationsEngineer V (NodeJS)" at bounding box center [665, 75] width 1173 height 28
copy h4 "IT ApplicationsEngineer V (NodeJS)"
